Goal: Register for event/course

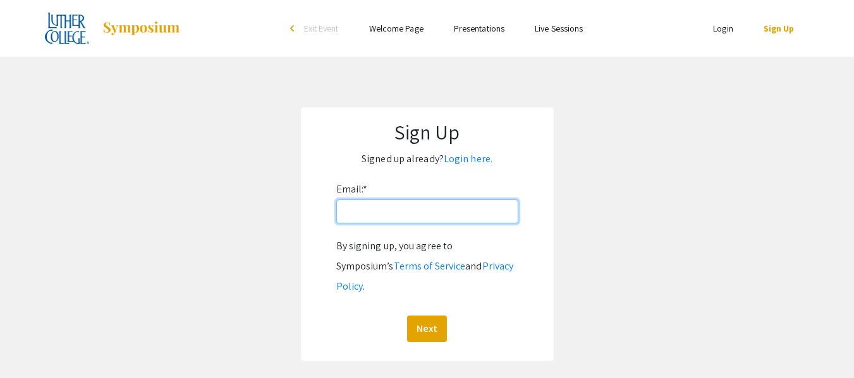
click at [461, 218] on input "Email: *" at bounding box center [427, 212] width 182 height 24
type input "[EMAIL_ADDRESS][DOMAIN_NAME]"
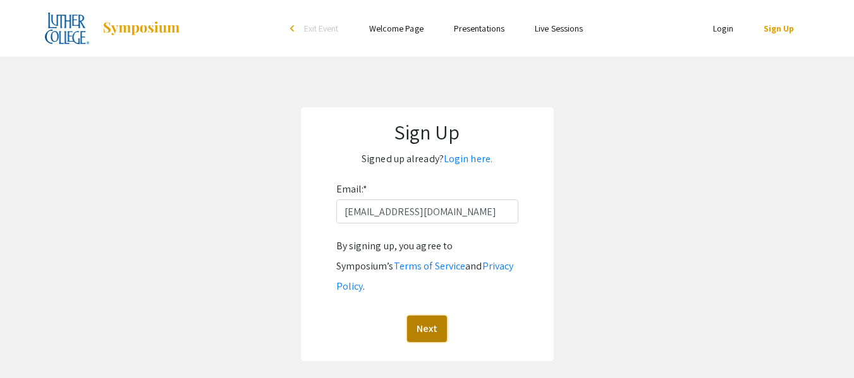
click at [433, 316] on button "Next" at bounding box center [427, 329] width 40 height 27
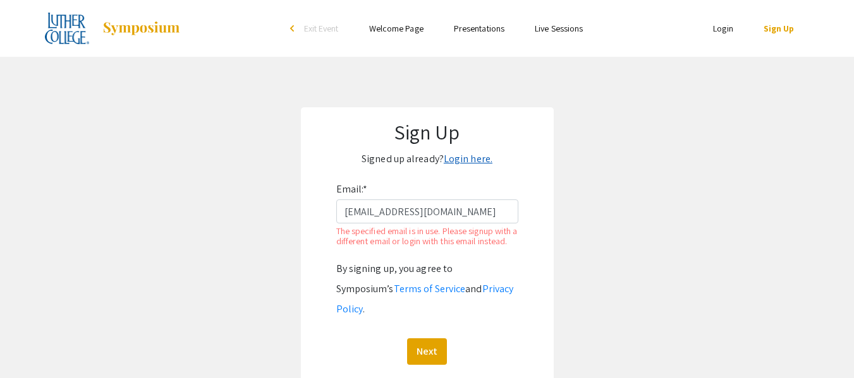
click at [477, 154] on link "Login here." at bounding box center [468, 158] width 49 height 13
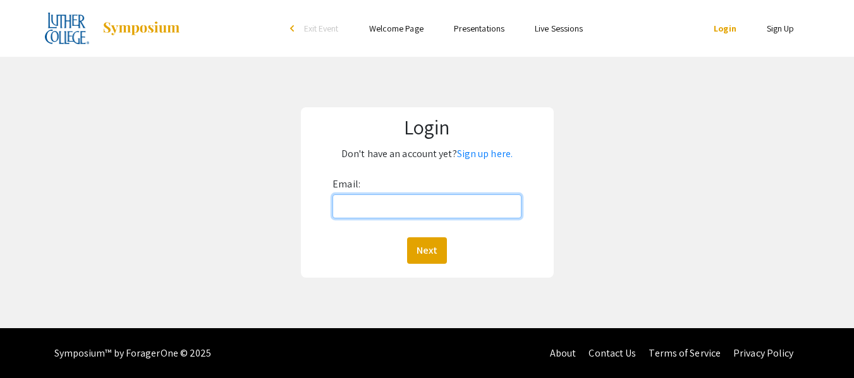
click at [439, 207] on input "Email:" at bounding box center [426, 207] width 188 height 24
type input "[EMAIL_ADDRESS][DOMAIN_NAME]"
click at [420, 243] on button "Next" at bounding box center [427, 251] width 40 height 27
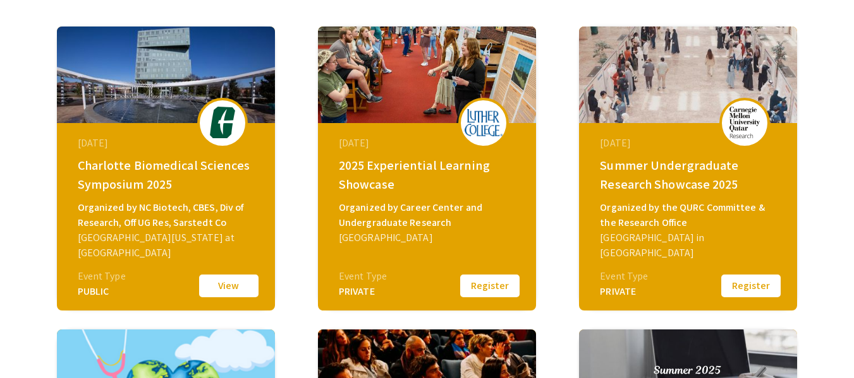
scroll to position [191, 0]
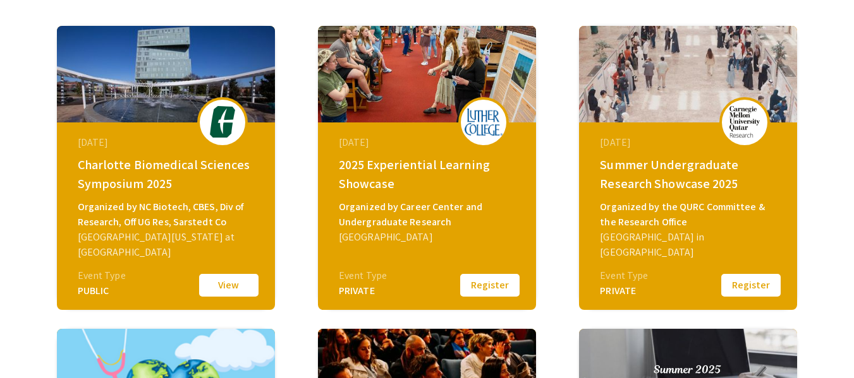
click at [489, 116] on img at bounding box center [483, 122] width 38 height 27
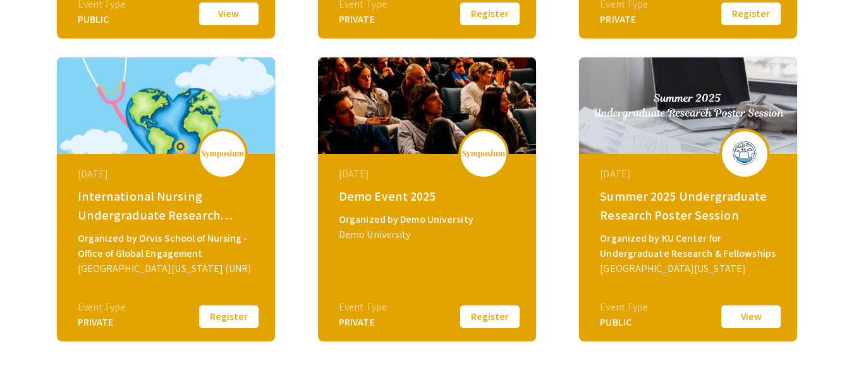
scroll to position [598, 0]
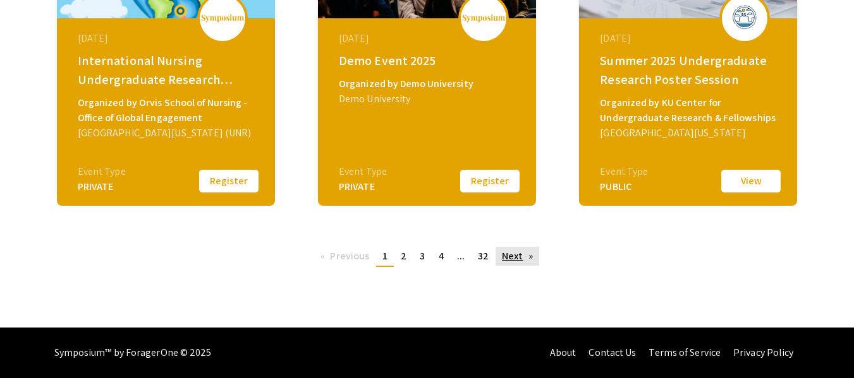
click at [515, 257] on link "Next page" at bounding box center [517, 256] width 44 height 19
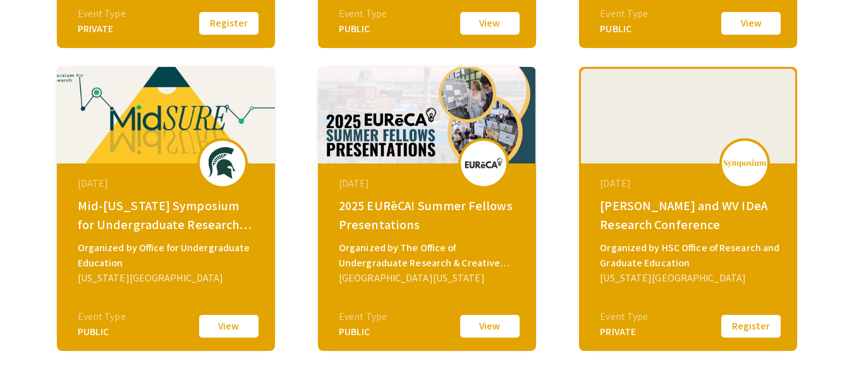
scroll to position [598, 0]
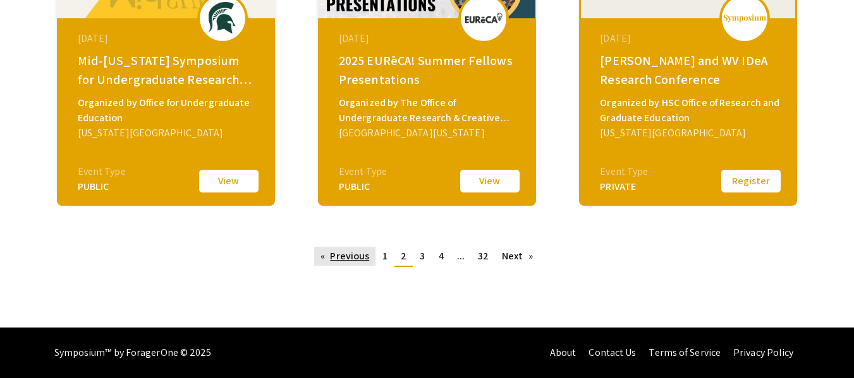
click at [325, 258] on link "Previous page" at bounding box center [344, 256] width 61 height 19
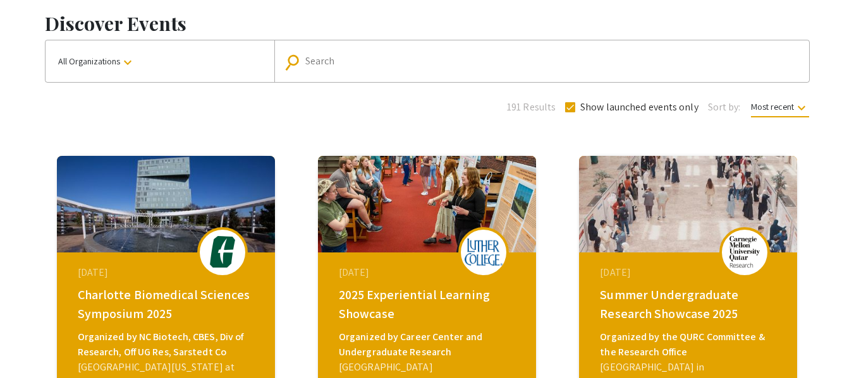
scroll to position [60, 0]
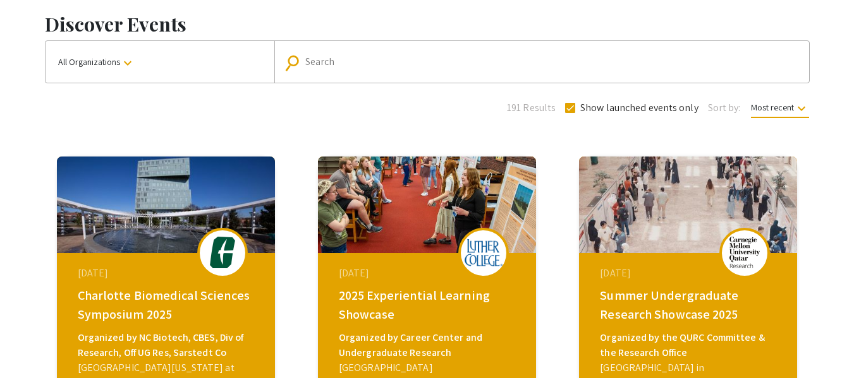
click at [425, 215] on img at bounding box center [427, 205] width 218 height 97
click at [397, 301] on div "2025 Experiential Learning Showcase" at bounding box center [428, 305] width 179 height 38
click at [384, 271] on div "[DATE]" at bounding box center [428, 273] width 179 height 15
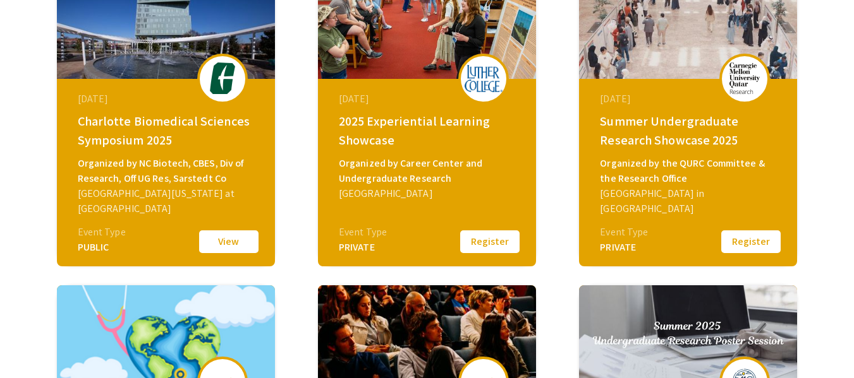
scroll to position [259, 0]
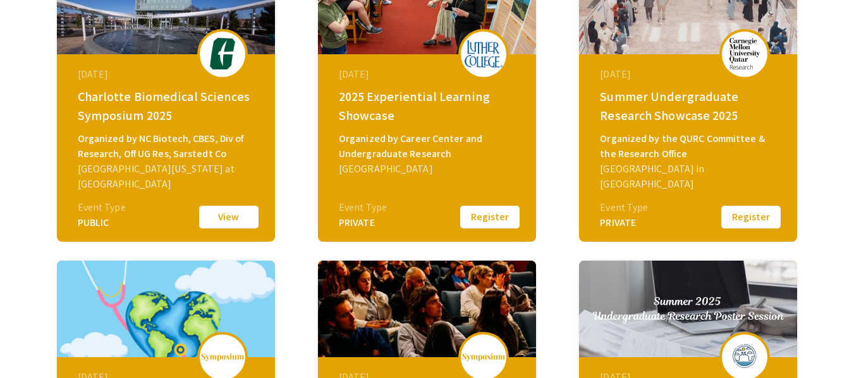
click at [359, 237] on div "[DATE] 2025 Experiential Learning Showcase Organized by Career Center and Under…" at bounding box center [427, 100] width 218 height 284
click at [404, 199] on div "[DATE] 2025 Experiential Learning Showcase Organized by Career Center and Under…" at bounding box center [428, 133] width 217 height 158
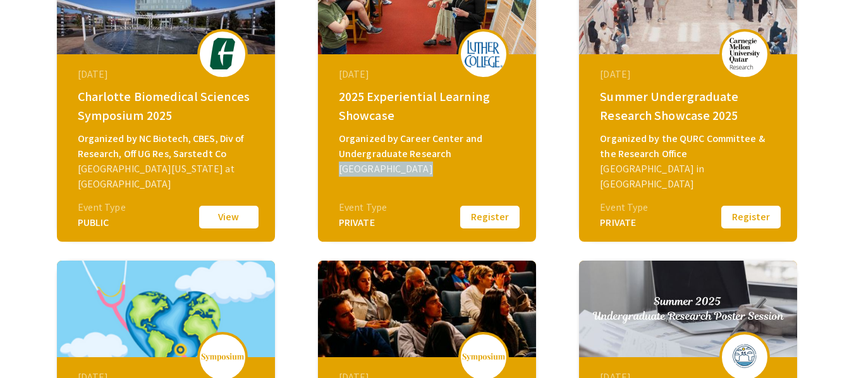
click at [404, 199] on div "[DATE] 2025 Experiential Learning Showcase Organized by Career Center and Under…" at bounding box center [428, 133] width 217 height 158
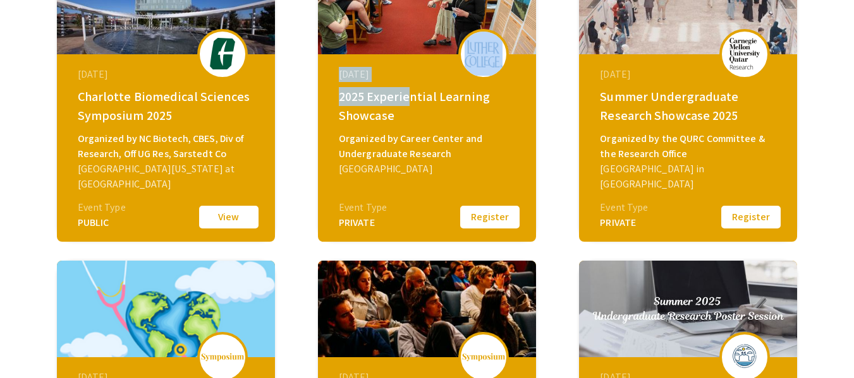
drag, startPoint x: 407, startPoint y: 94, endPoint x: 475, endPoint y: 61, distance: 75.7
click at [475, 61] on div "[DATE] 2025 Experiential Learning Showcase Organized by Career Center and Under…" at bounding box center [427, 100] width 218 height 284
click at [475, 61] on img at bounding box center [483, 53] width 38 height 27
click at [413, 72] on div "[DATE]" at bounding box center [428, 74] width 179 height 15
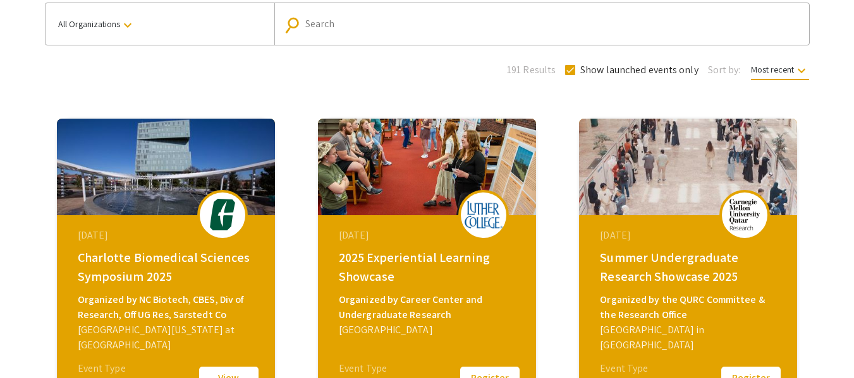
scroll to position [0, 0]
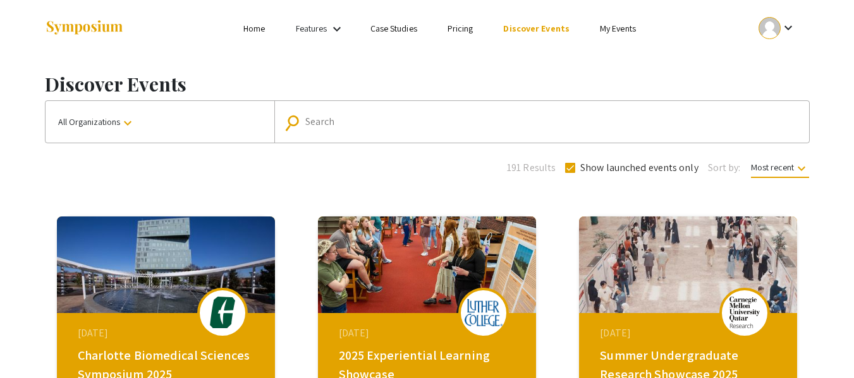
click at [602, 24] on link "My Events" at bounding box center [618, 28] width 36 height 11
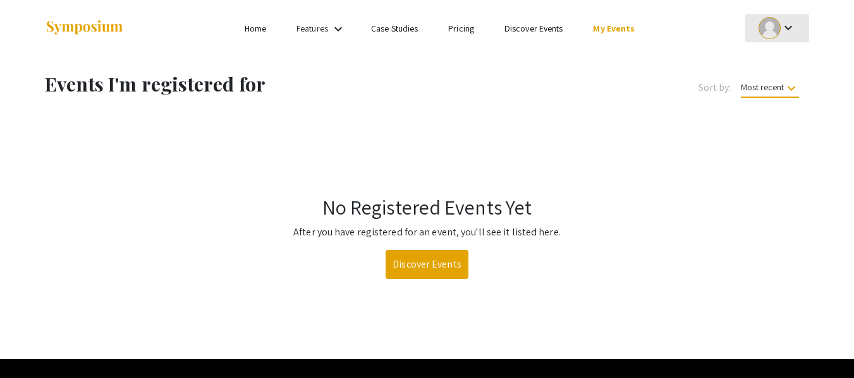
click at [791, 30] on mat-icon "keyboard_arrow_down" at bounding box center [787, 27] width 15 height 15
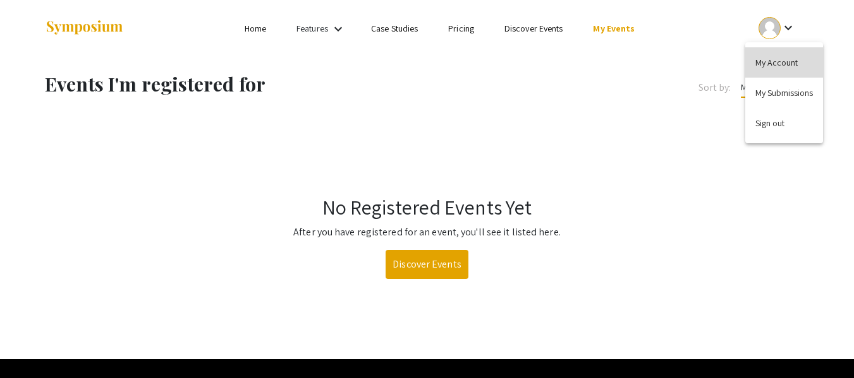
click at [776, 61] on button "My Account" at bounding box center [784, 62] width 78 height 30
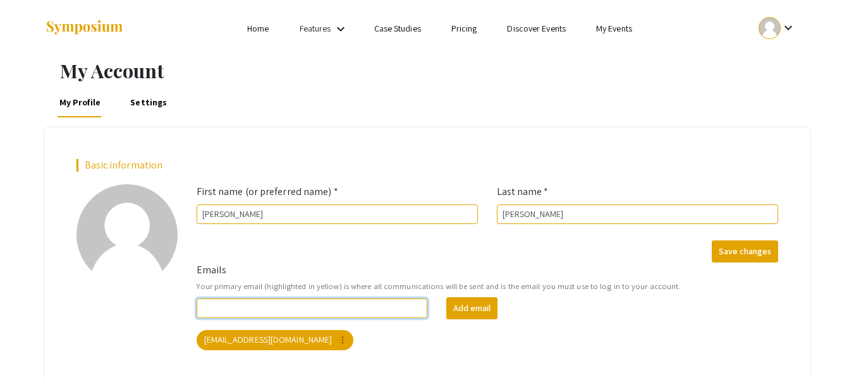
click at [402, 308] on input "Emails" at bounding box center [312, 309] width 231 height 20
type input "[EMAIL_ADDRESS][DOMAIN_NAME]"
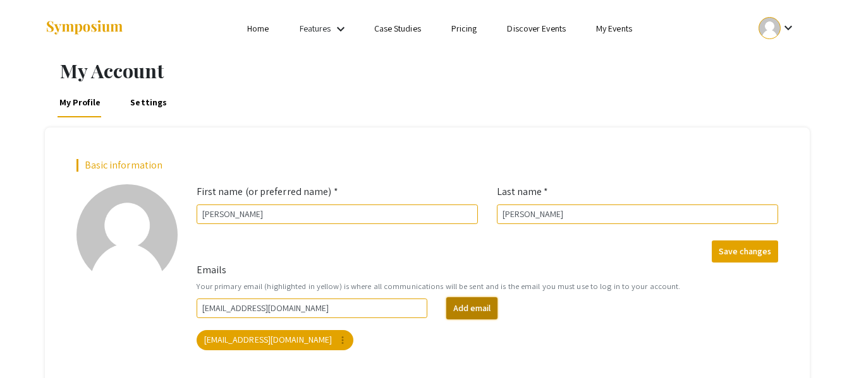
click at [463, 305] on button "Add email" at bounding box center [471, 309] width 51 height 22
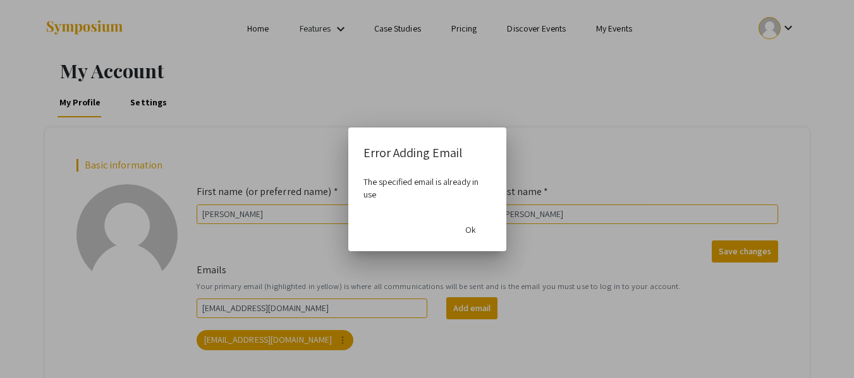
click at [523, 258] on div at bounding box center [427, 189] width 854 height 378
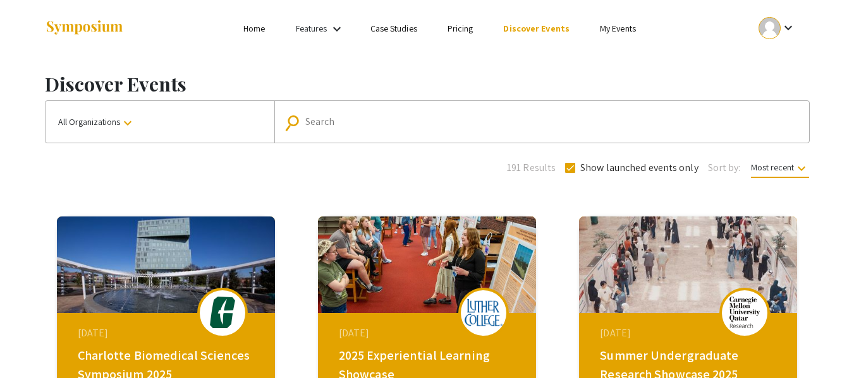
click at [354, 276] on img at bounding box center [427, 265] width 218 height 97
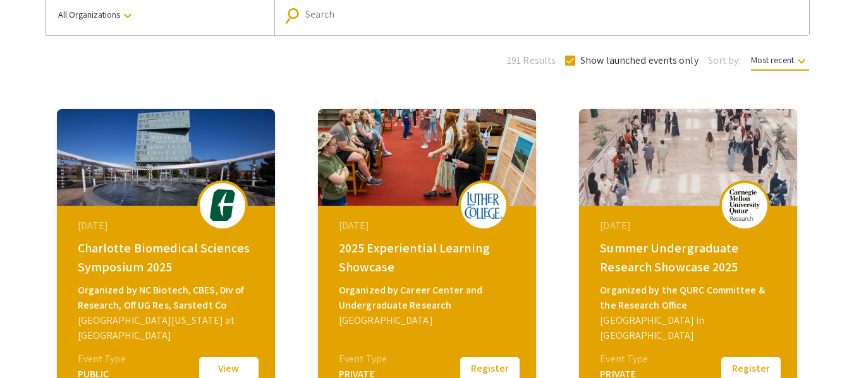
scroll to position [110, 0]
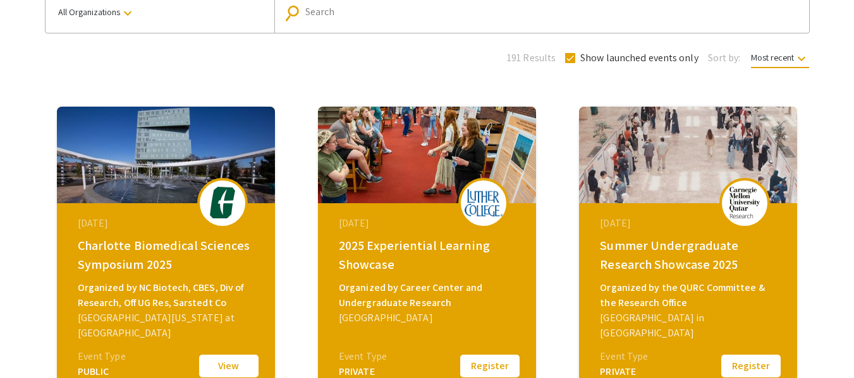
click at [755, 191] on img at bounding box center [744, 203] width 38 height 32
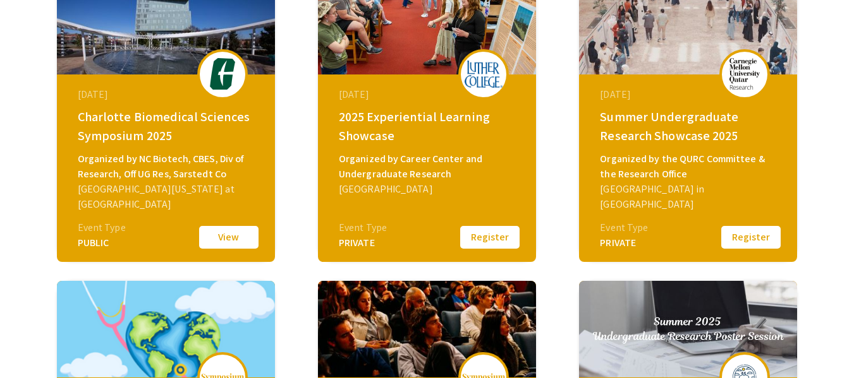
scroll to position [240, 0]
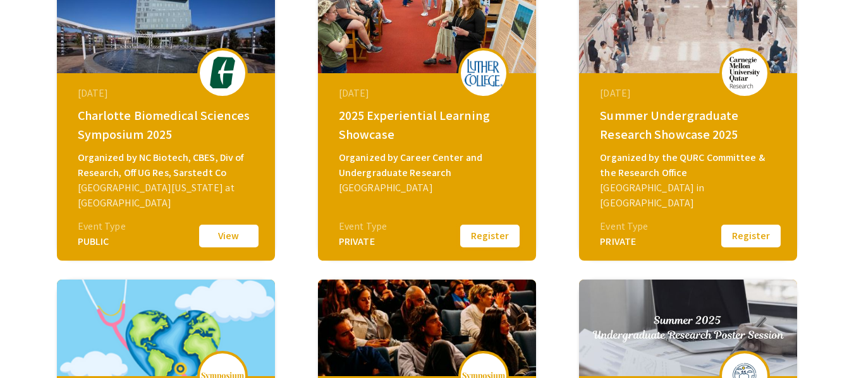
click at [506, 233] on button "Register" at bounding box center [489, 236] width 63 height 27
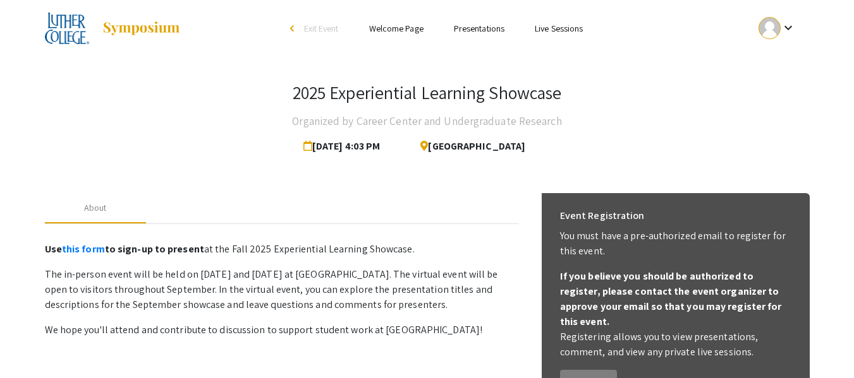
click at [148, 33] on img at bounding box center [141, 28] width 79 height 15
click at [290, 29] on div "arrow_back_ios" at bounding box center [294, 29] width 8 height 8
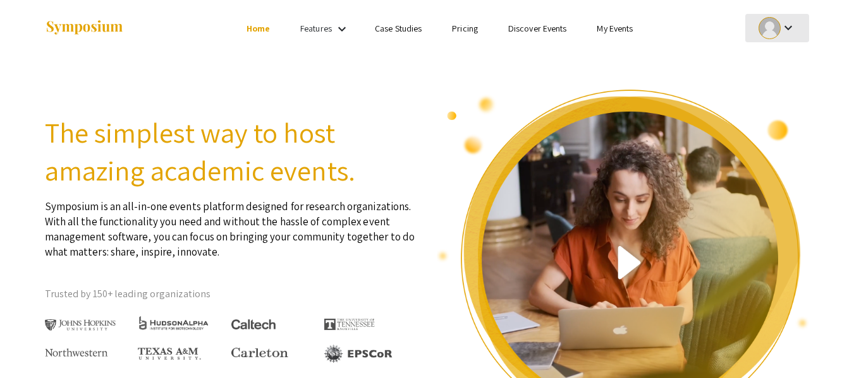
click at [792, 30] on mat-icon "keyboard_arrow_down" at bounding box center [787, 27] width 15 height 15
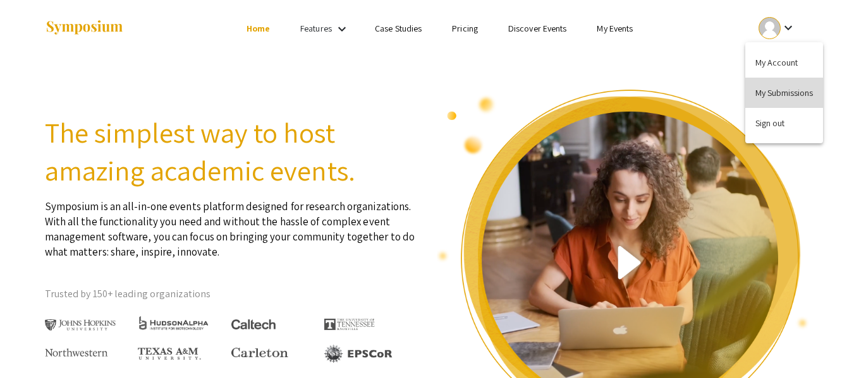
click at [764, 97] on button "My Submissions" at bounding box center [784, 93] width 78 height 30
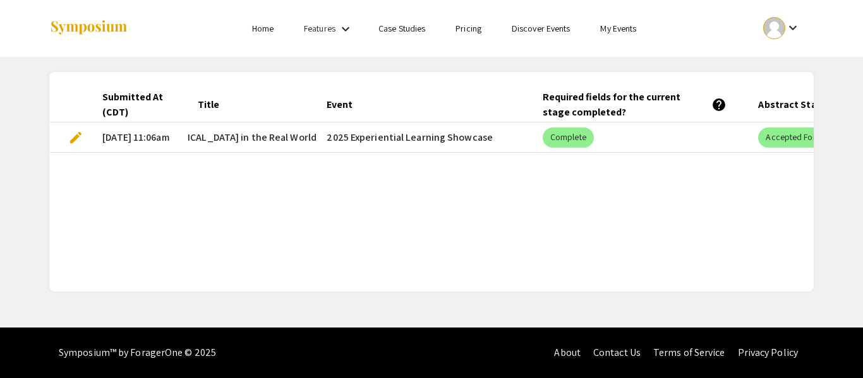
scroll to position [0, 275]
